Goal: Find specific page/section: Find specific page/section

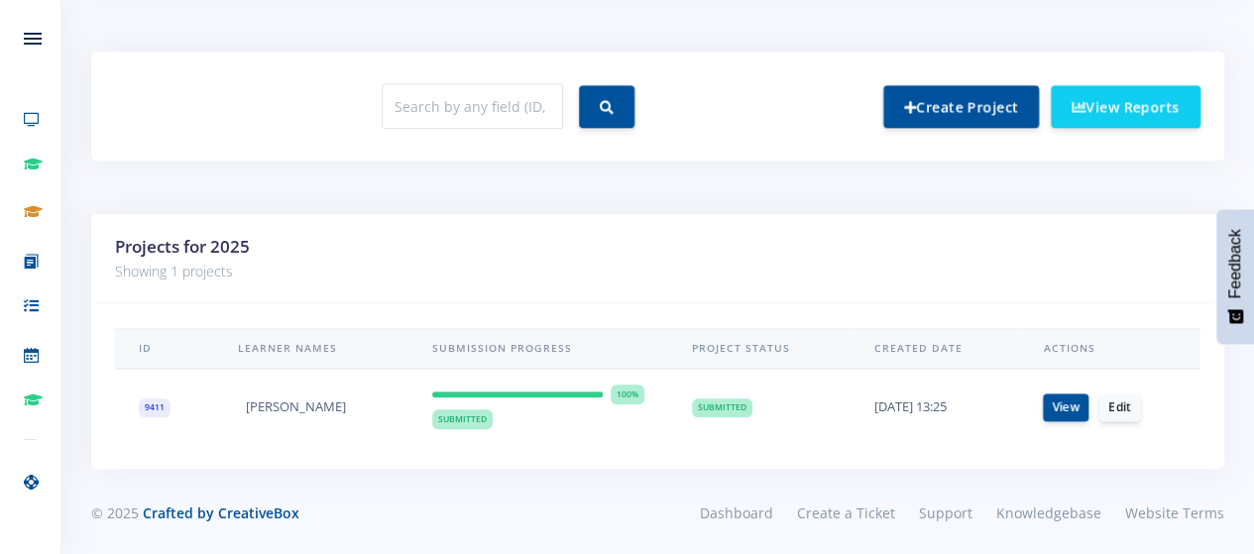
scroll to position [15, 15]
click at [1122, 108] on link "View Reports" at bounding box center [1126, 105] width 150 height 43
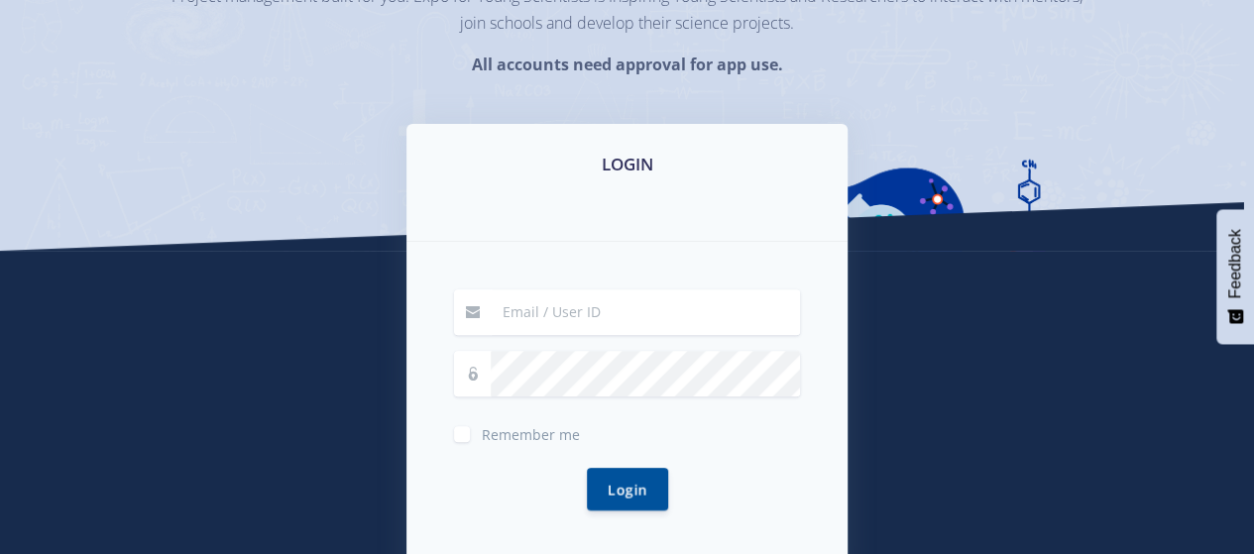
scroll to position [228, 0]
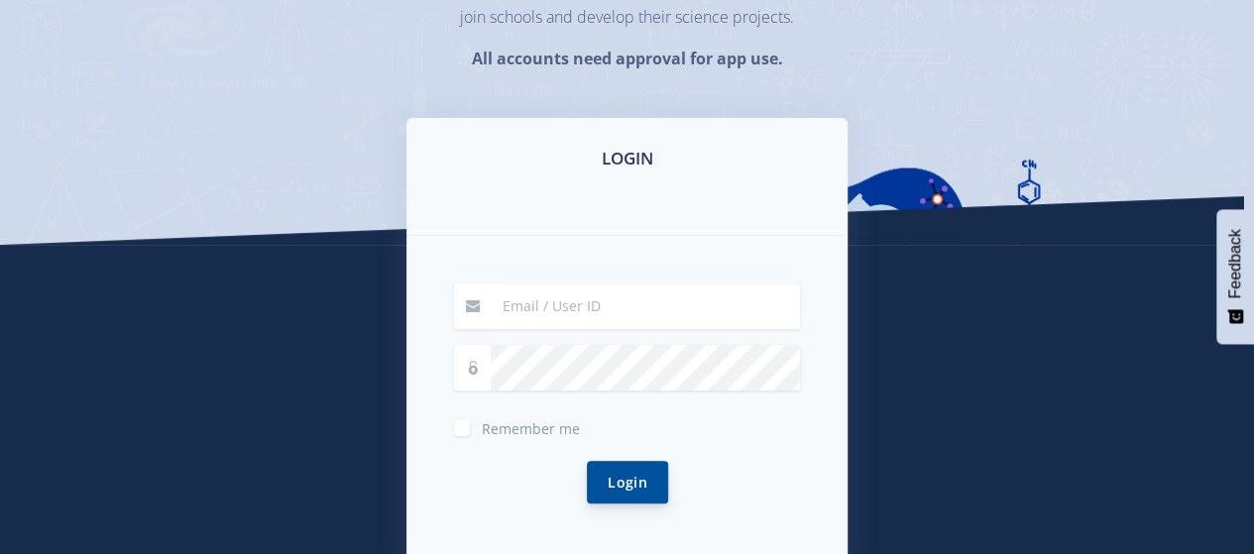
type input "[PERSON_NAME][EMAIL_ADDRESS][PERSON_NAME][DOMAIN_NAME]"
click at [613, 481] on button "Login" at bounding box center [627, 482] width 81 height 43
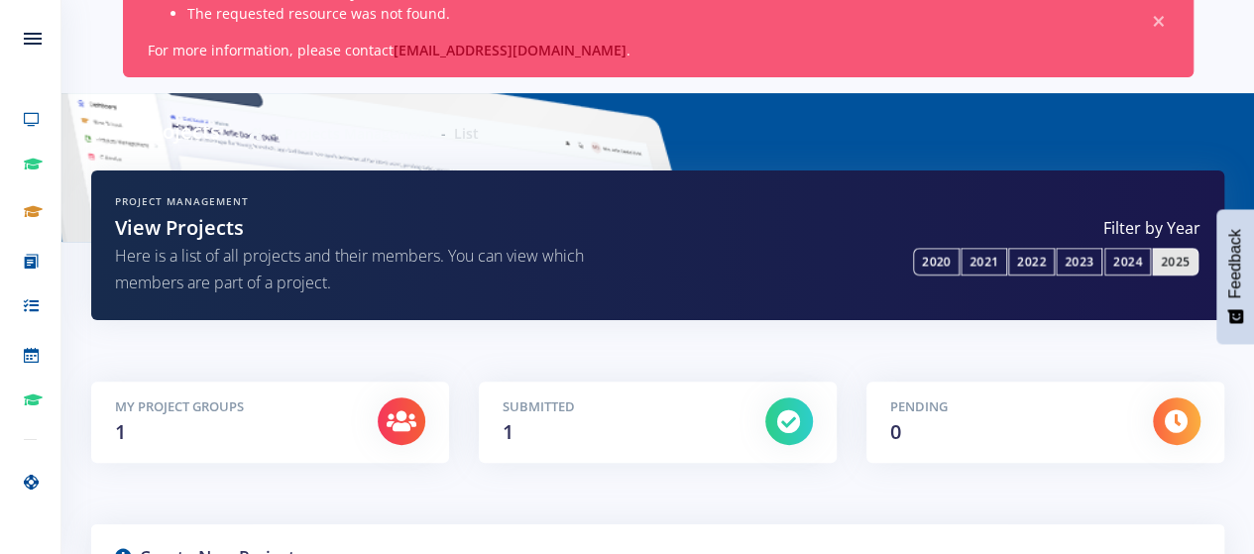
scroll to position [127, 0]
